Goal: Information Seeking & Learning: Learn about a topic

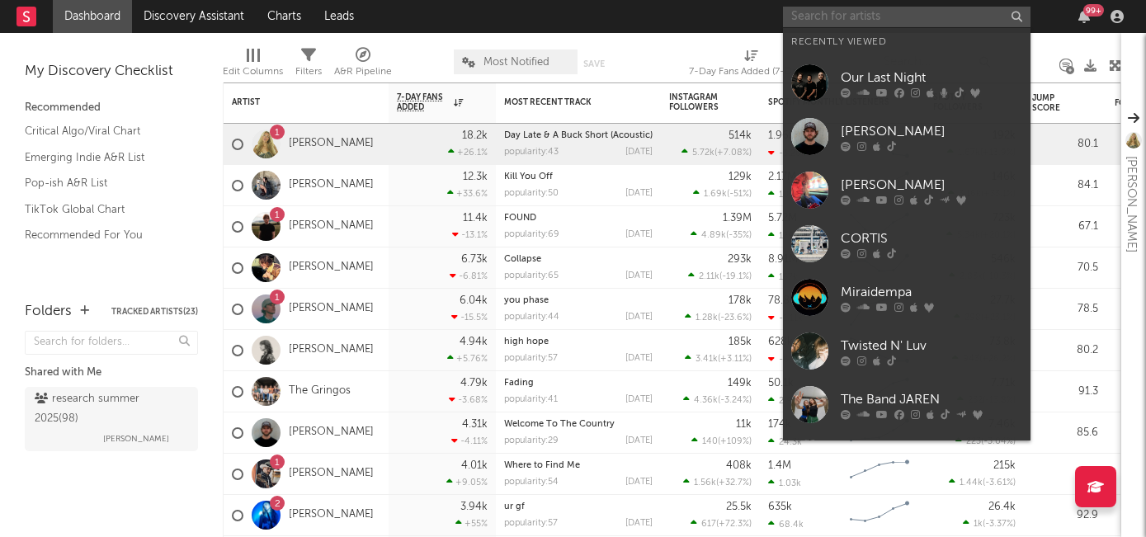
click at [871, 25] on input "text" at bounding box center [906, 17] width 247 height 21
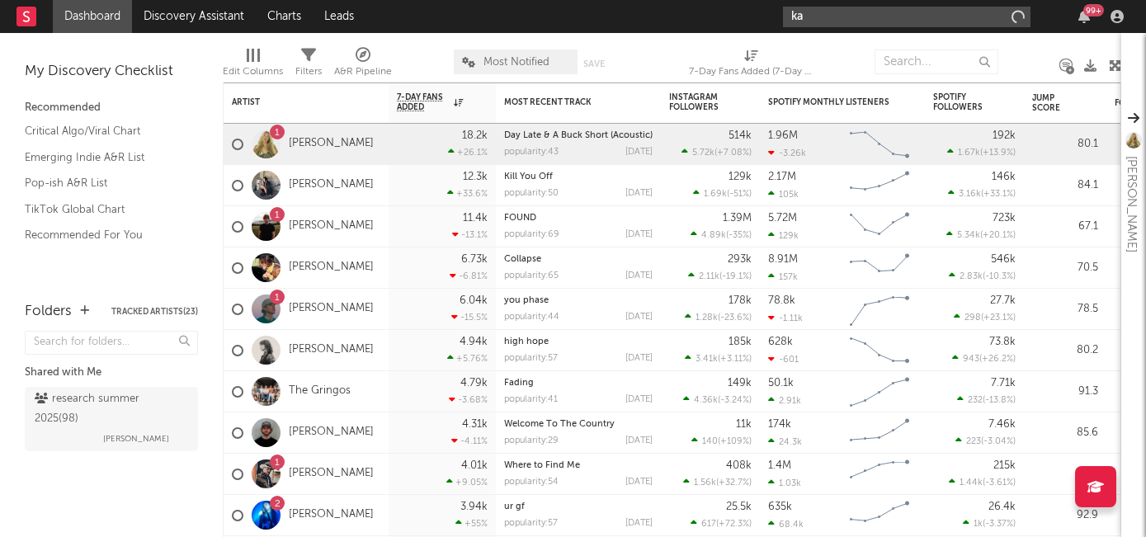
type input "k"
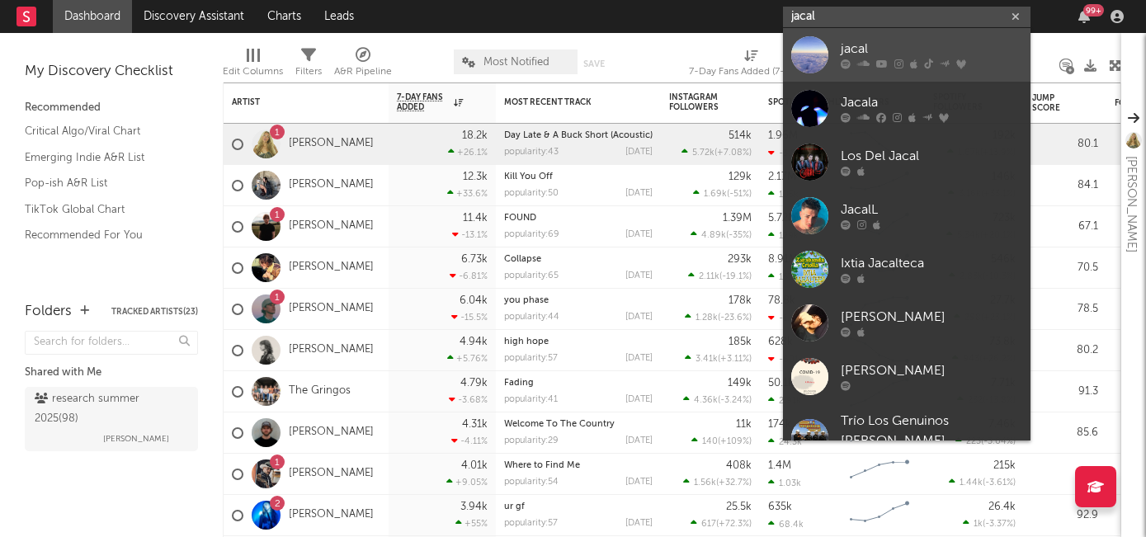
type input "jacal"
click at [902, 74] on link "jacal" at bounding box center [906, 55] width 247 height 54
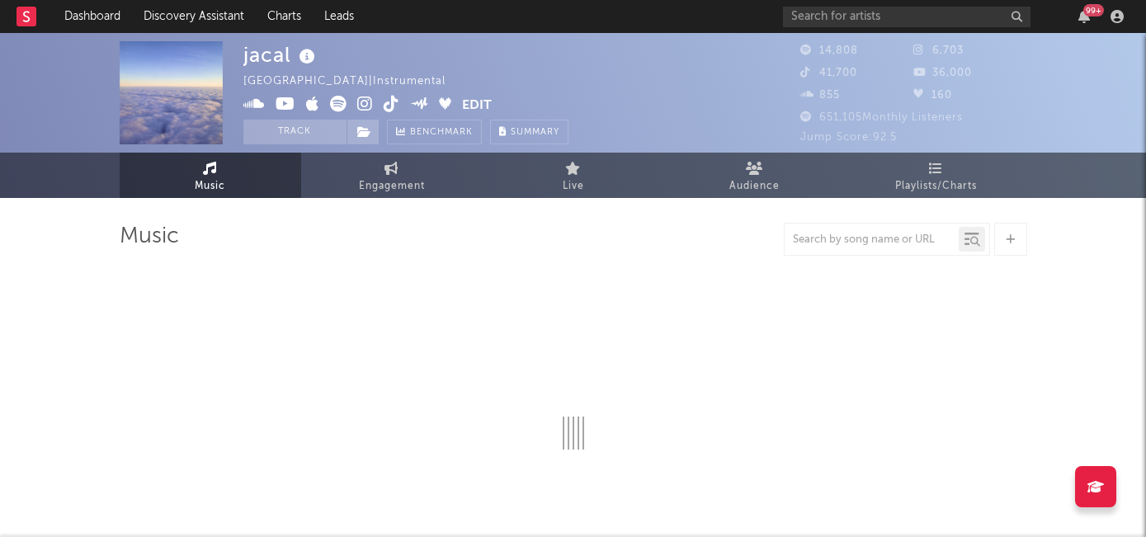
select select "6m"
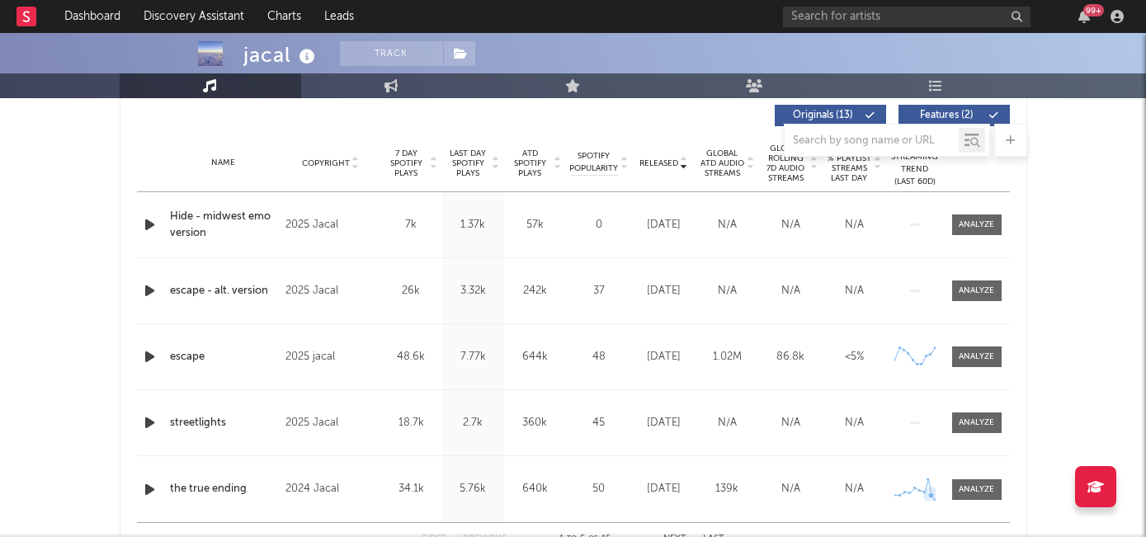
scroll to position [624, 0]
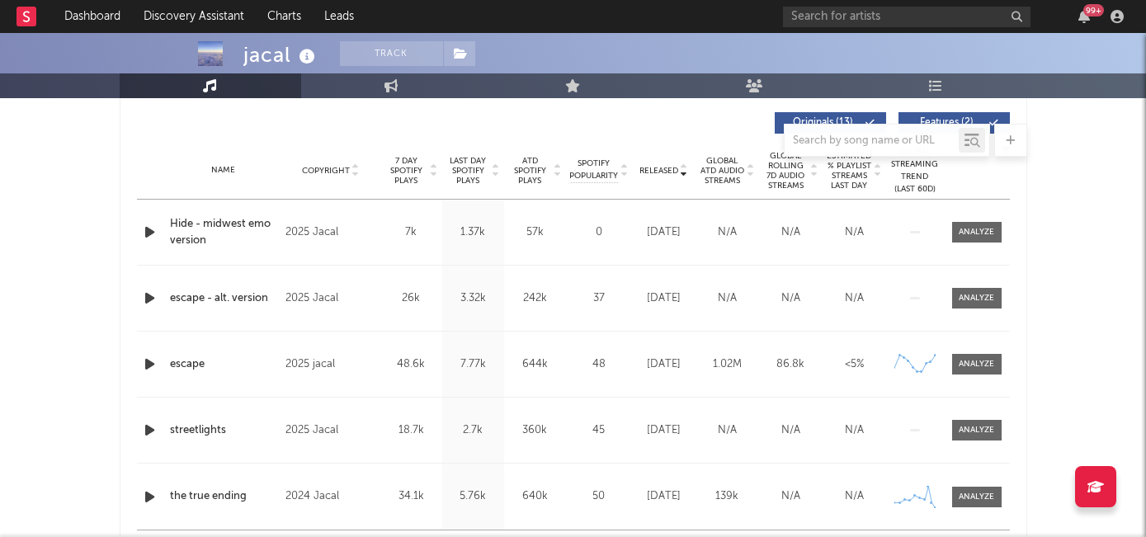
click at [403, 168] on span "7 Day Spotify Plays" at bounding box center [406, 171] width 44 height 30
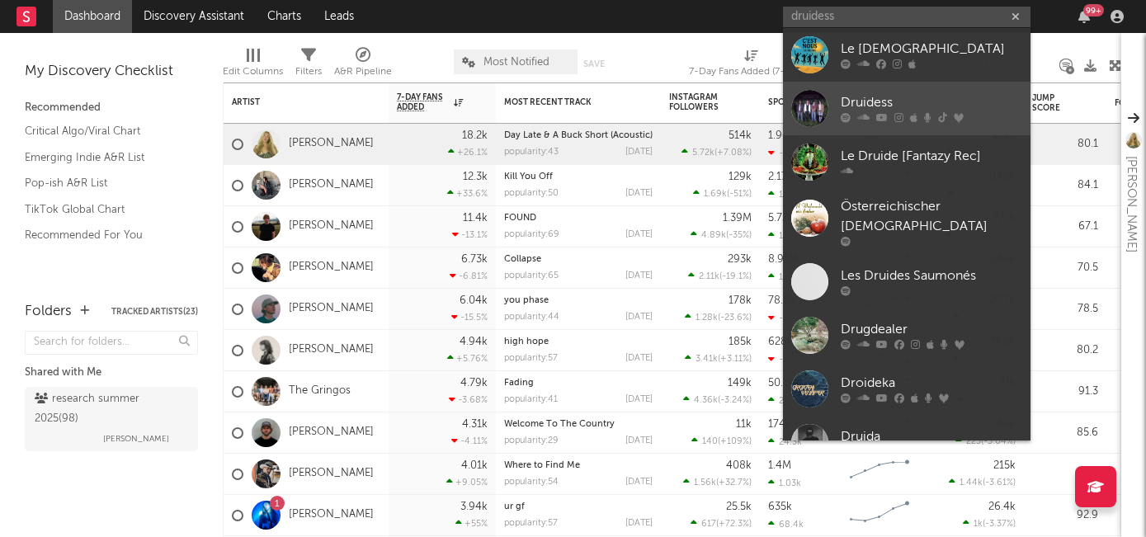
type input "druidess"
click at [874, 106] on div "Druidess" at bounding box center [931, 103] width 181 height 20
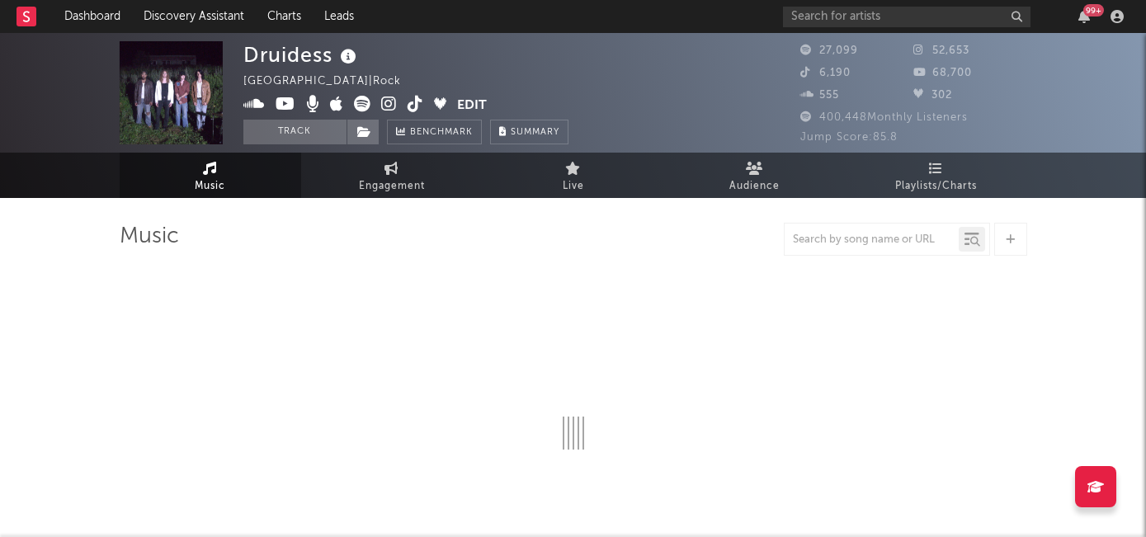
select select "6m"
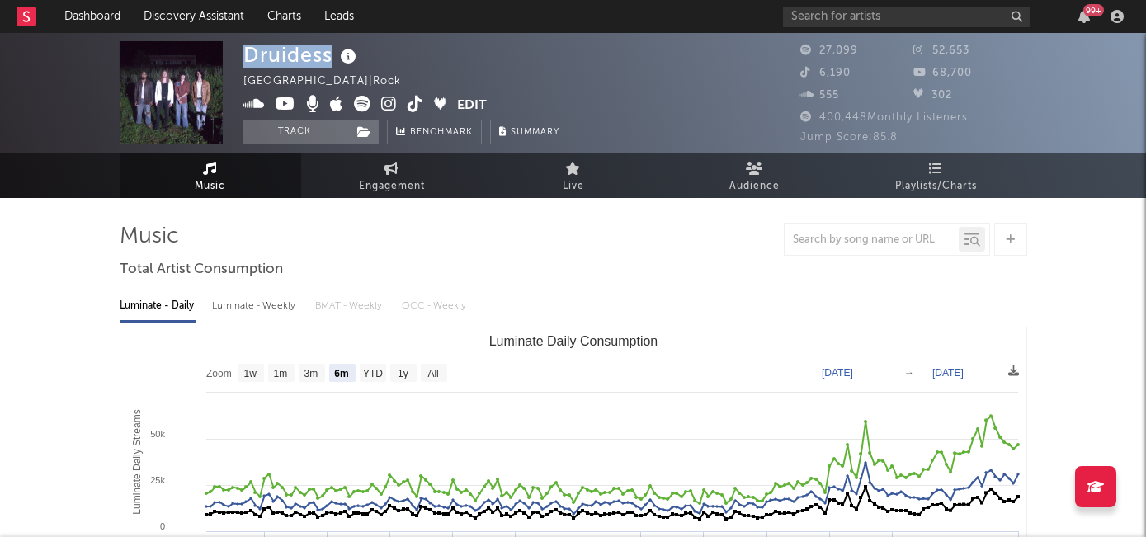
drag, startPoint x: 249, startPoint y: 59, endPoint x: 329, endPoint y: 59, distance: 80.0
click at [329, 59] on div "Druidess" at bounding box center [301, 54] width 117 height 27
copy div "Druidess"
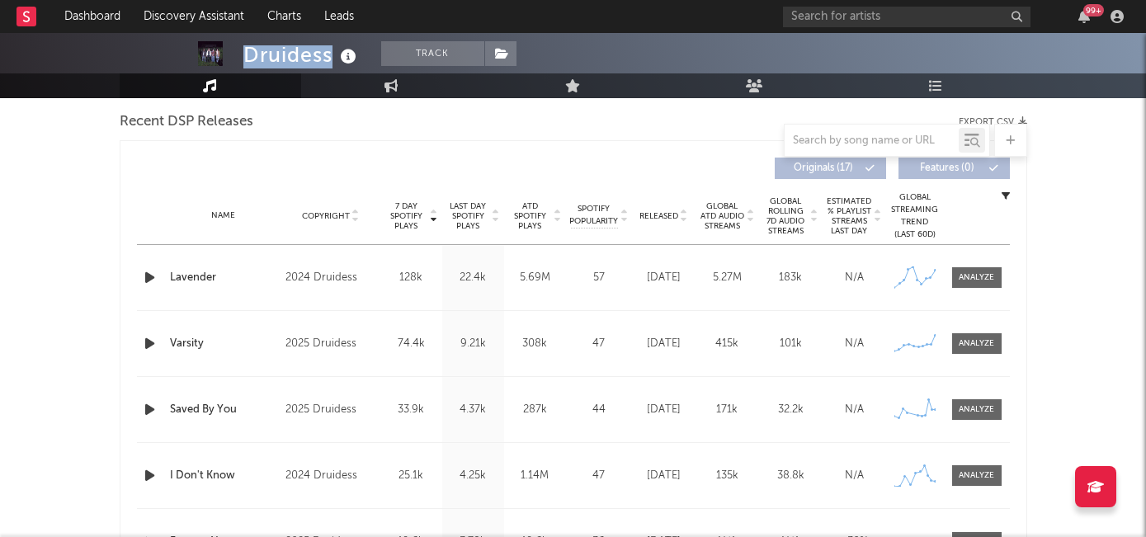
scroll to position [584, 0]
